Goal: Find contact information: Find contact information

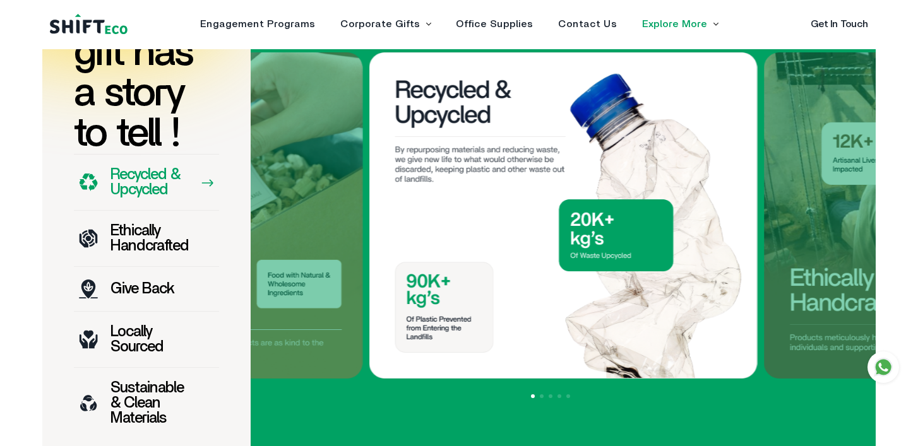
scroll to position [962, 0]
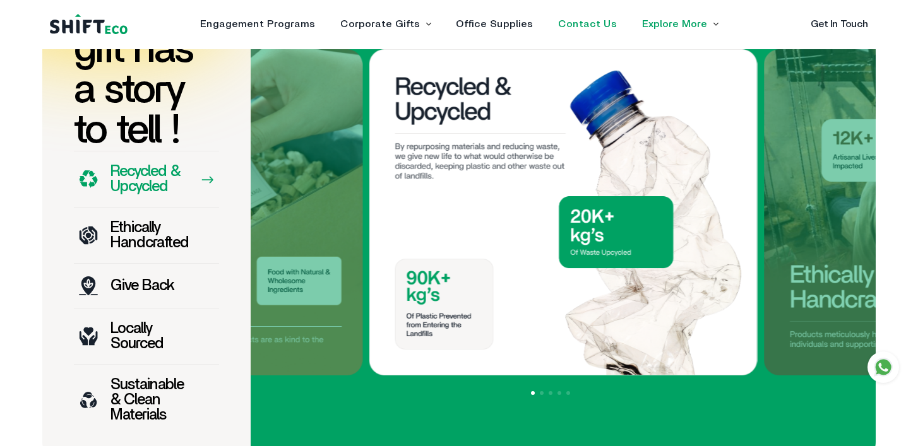
click at [592, 25] on link "Contact Us" at bounding box center [587, 24] width 59 height 10
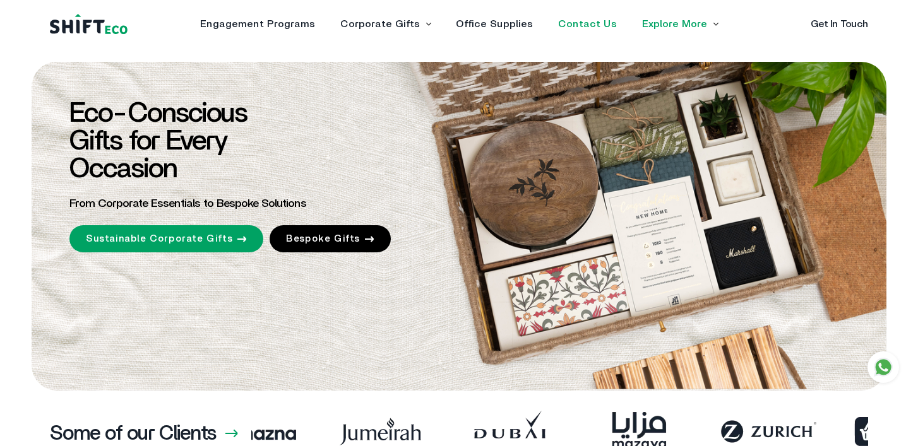
click at [602, 23] on link "Contact Us" at bounding box center [587, 24] width 59 height 10
